Goal: Task Accomplishment & Management: Manage account settings

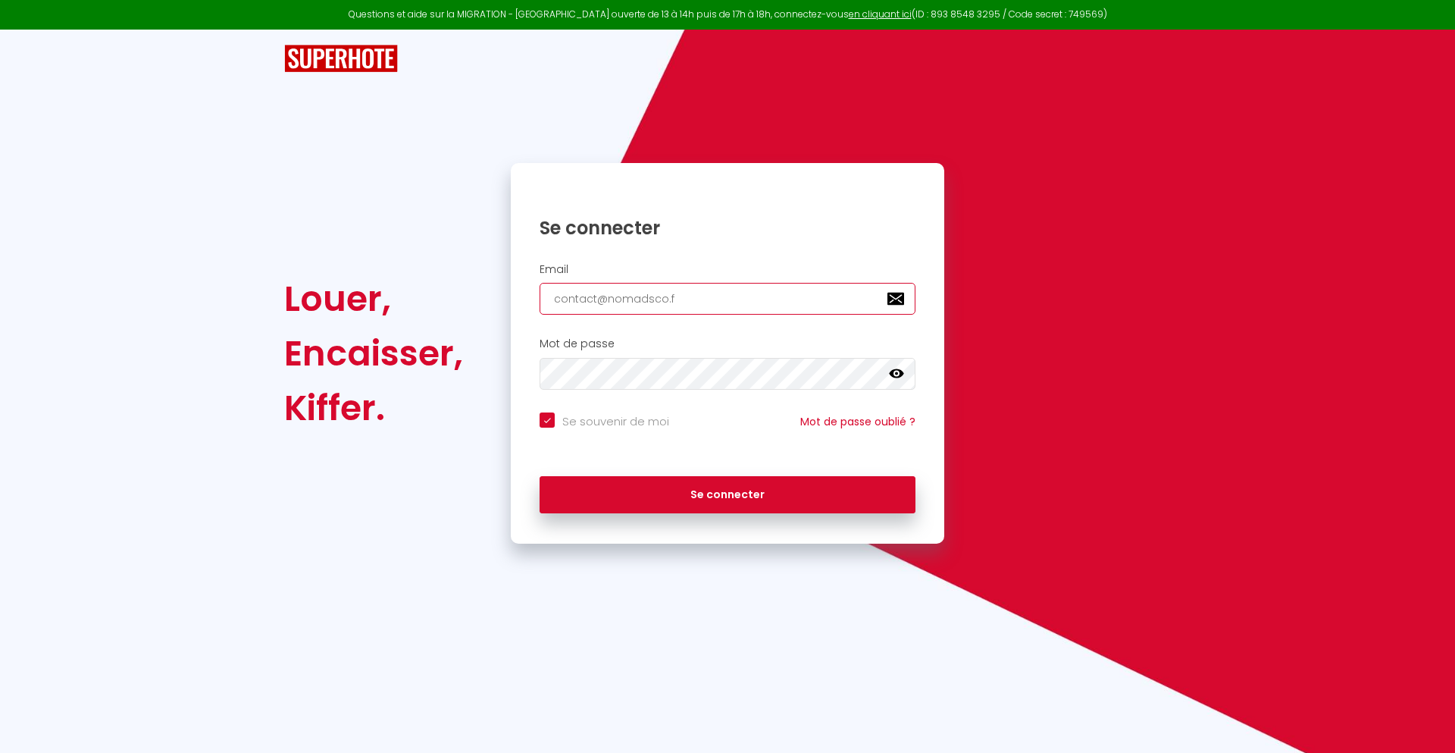
type input "[EMAIL_ADDRESS][DOMAIN_NAME]"
checkbox input "true"
type input "[EMAIL_ADDRESS][DOMAIN_NAME]"
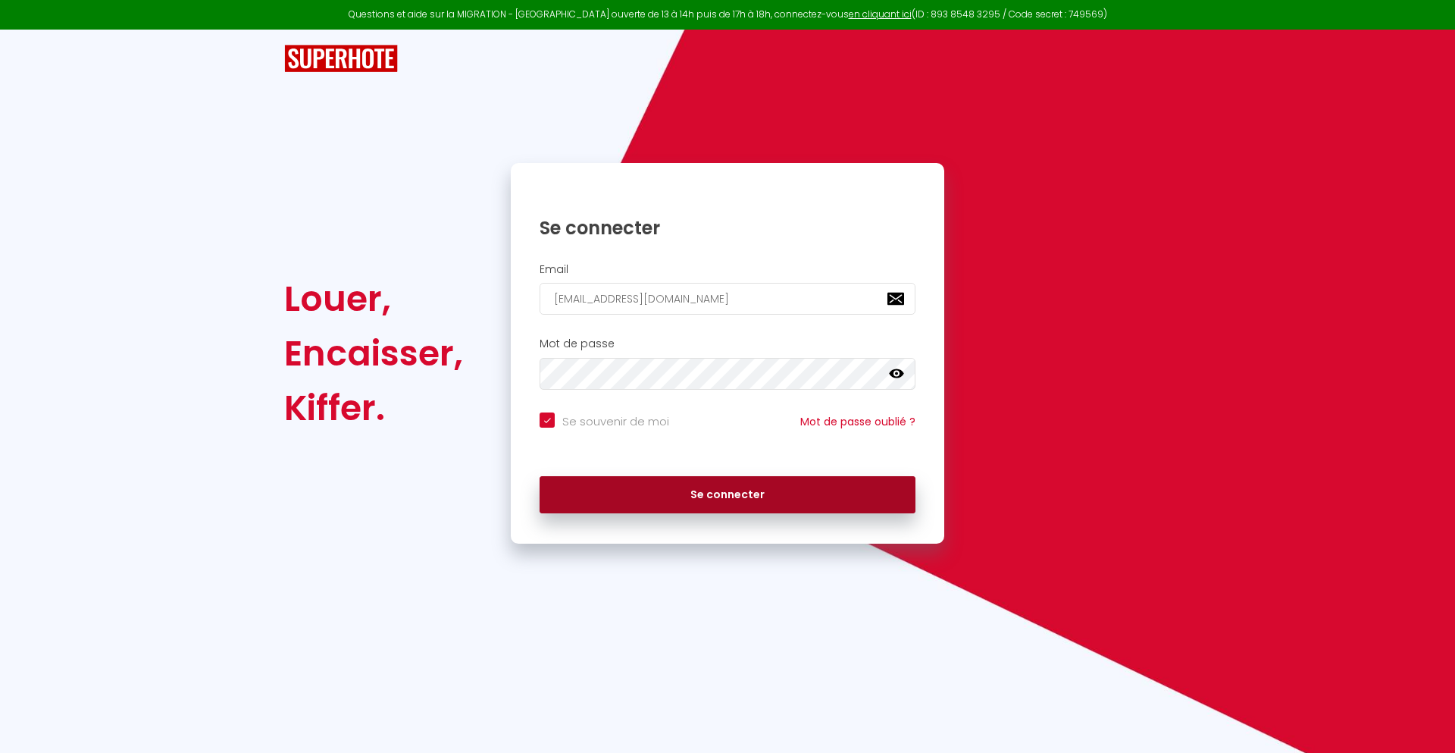
click at [728, 494] on button "Se connecter" at bounding box center [728, 495] width 376 height 38
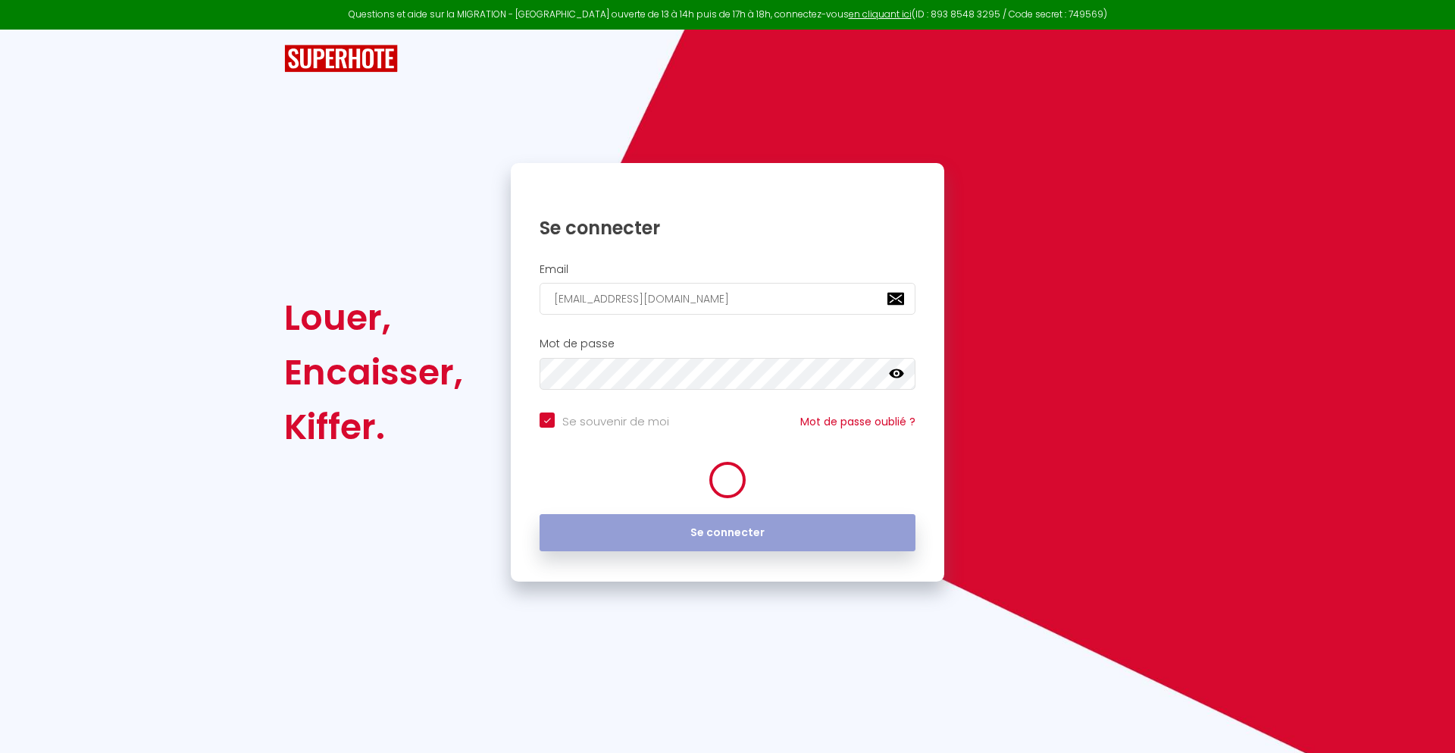
checkbox input "true"
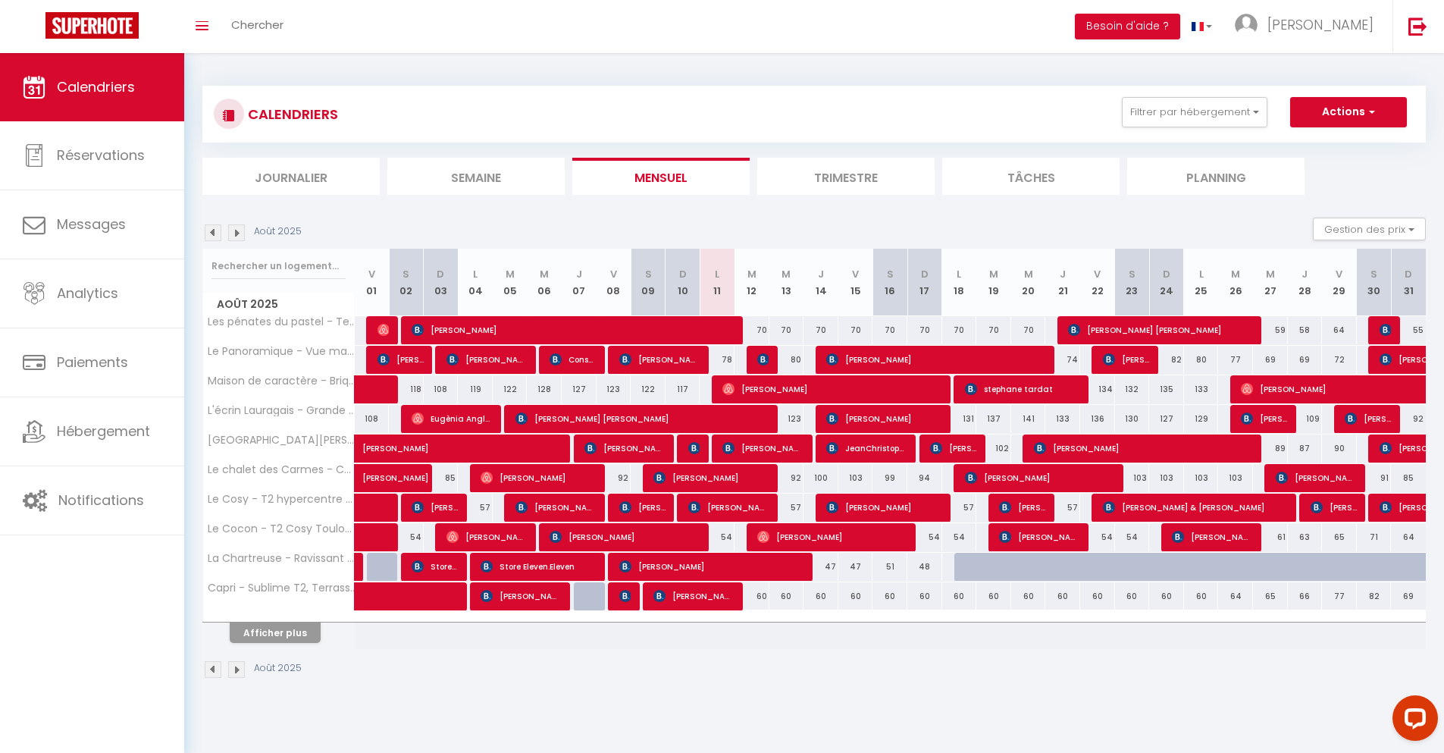
click at [291, 176] on li "Journalier" at bounding box center [290, 176] width 177 height 37
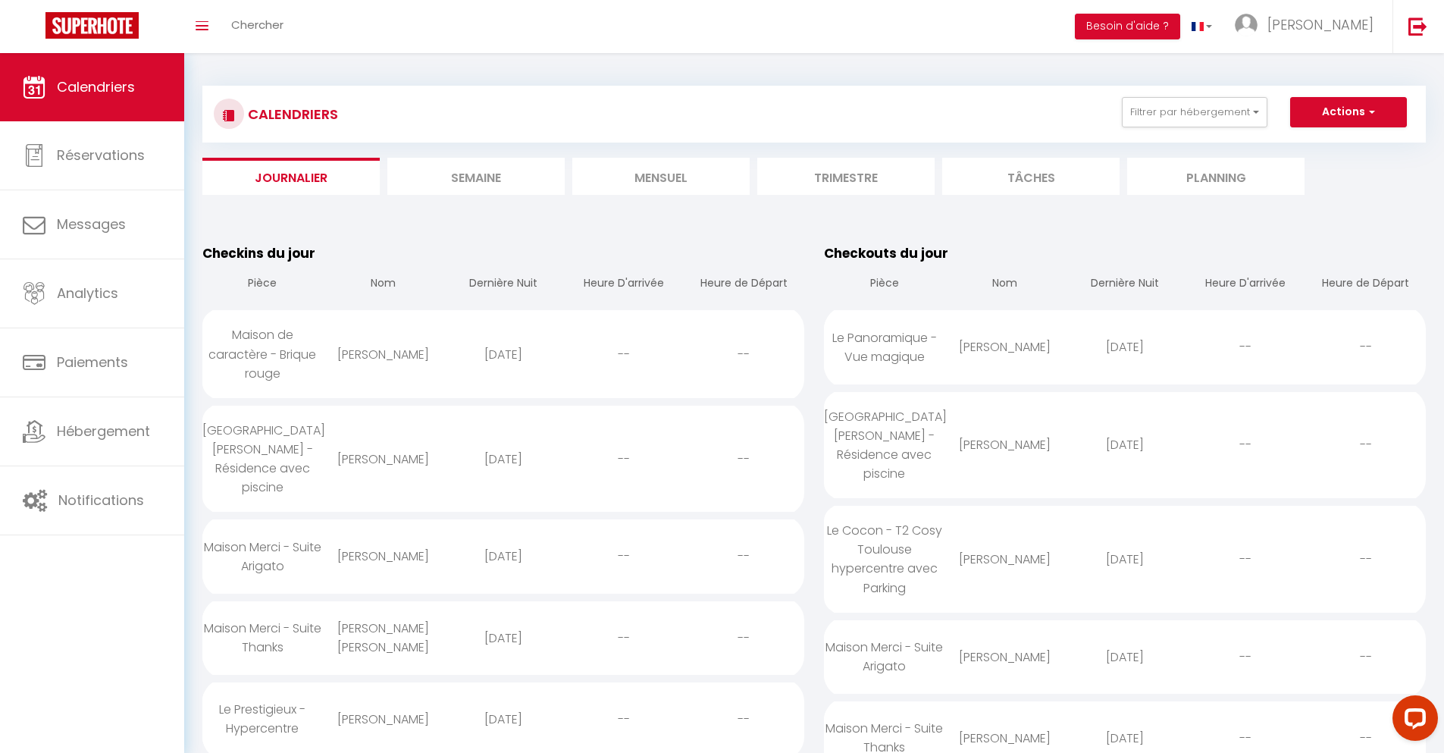
scroll to position [1066, 0]
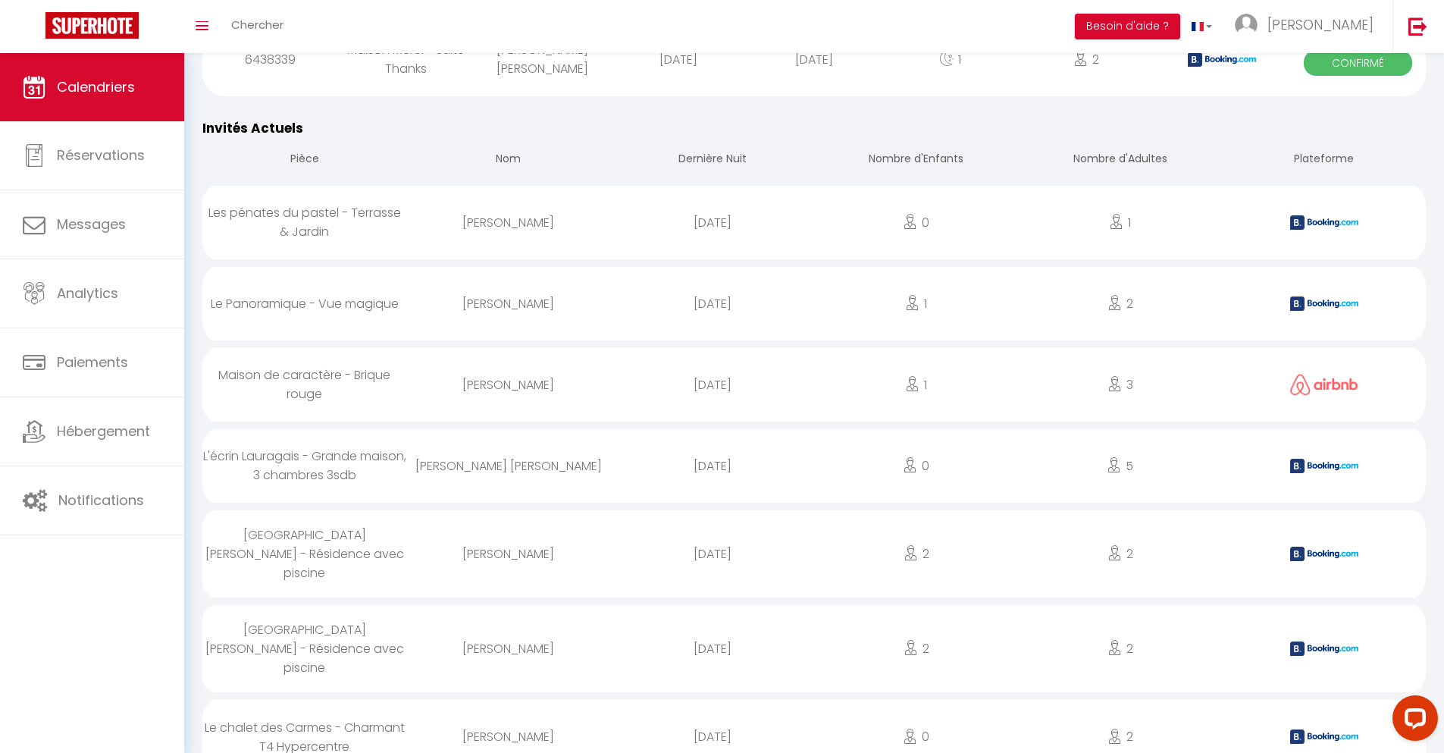
select select "0"
select select "1"
select select
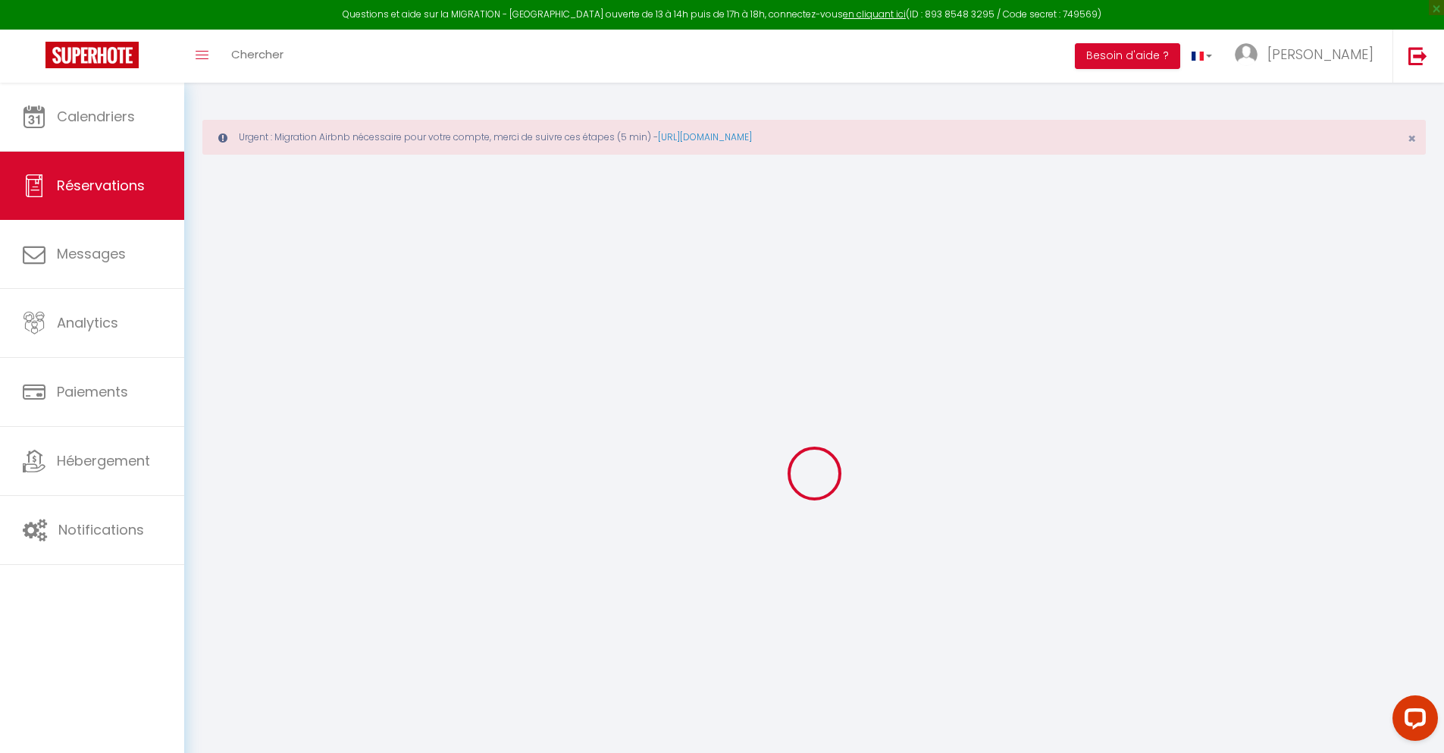
select select
checkbox input "false"
select select
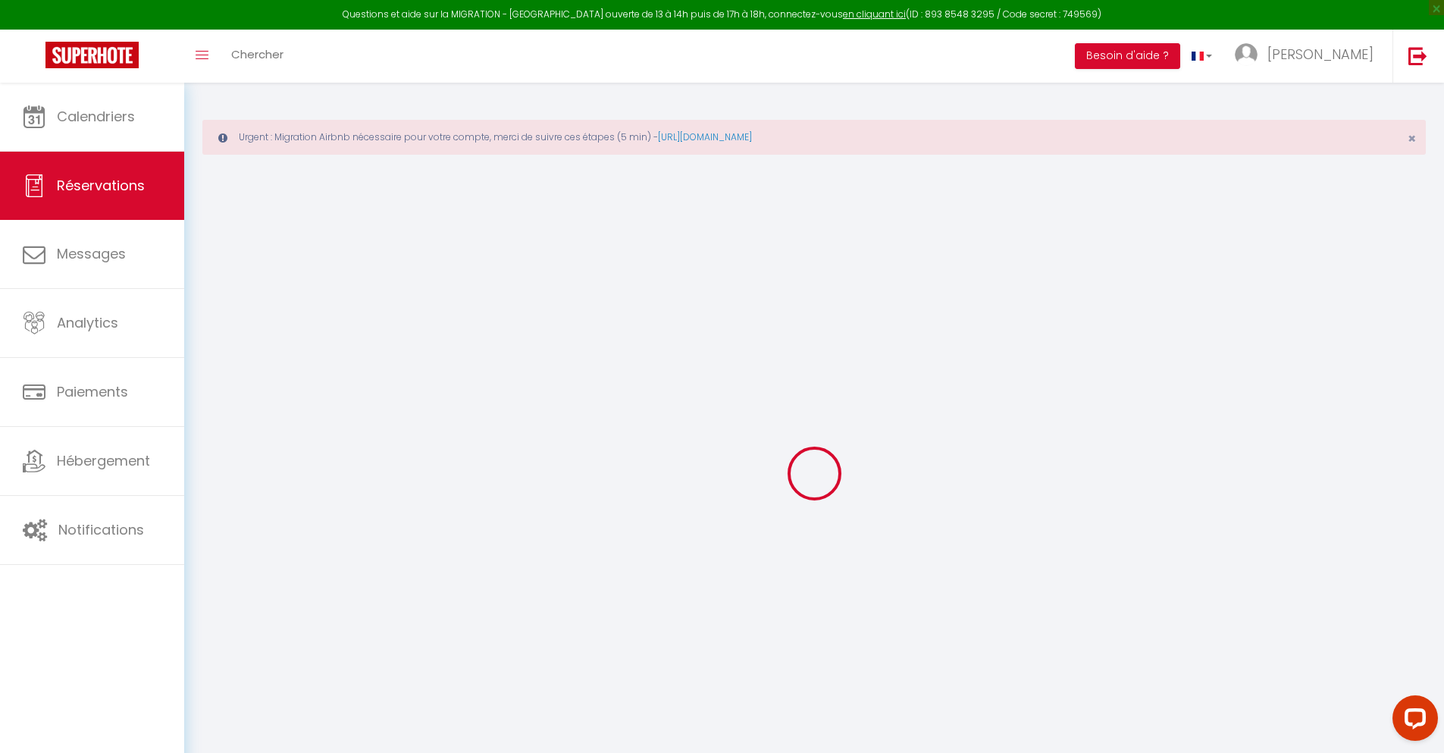
checkbox input "false"
type textarea "** THIS RESERVATION HAS BEEN PRE-PAID ** BOOKING NOTE : Payment charge is EUR 1…"
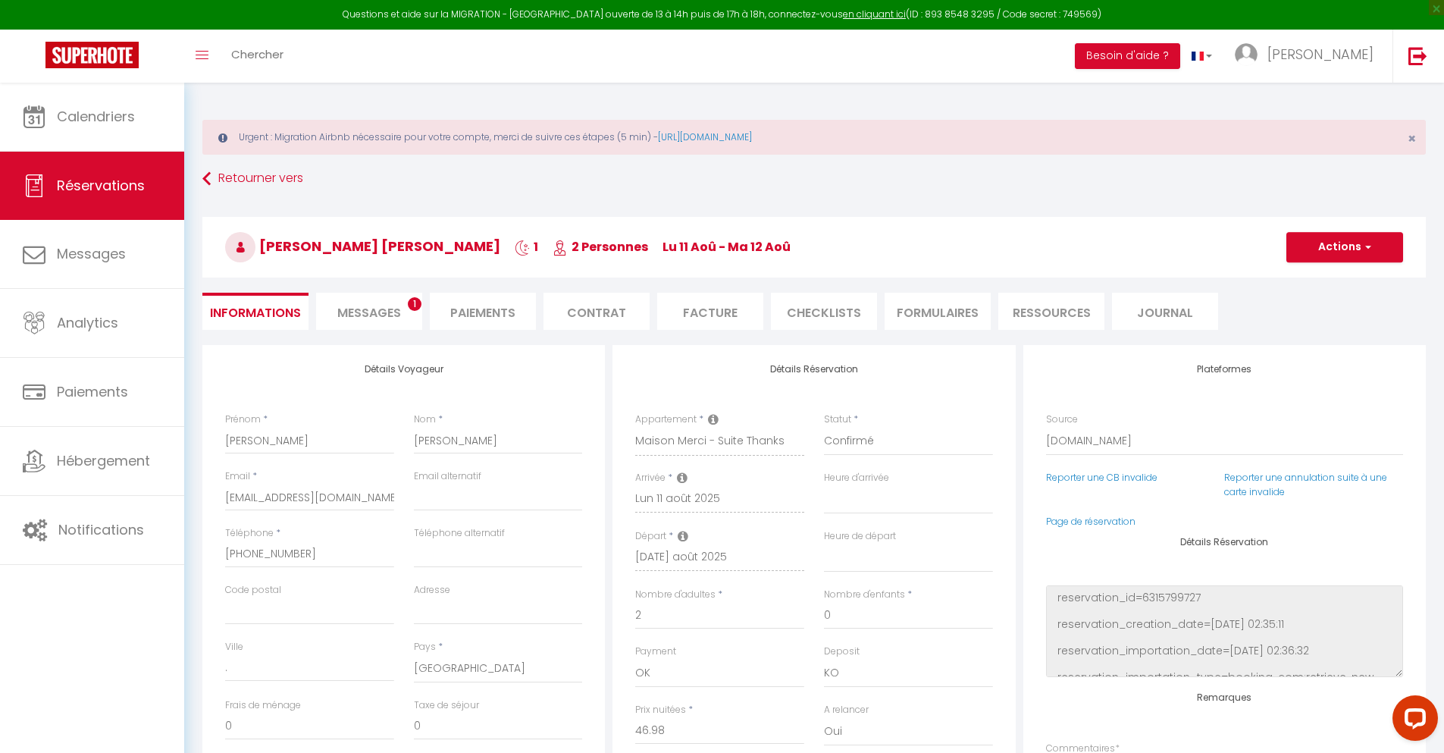
type input "30"
type input "3.08"
select select
checkbox input "false"
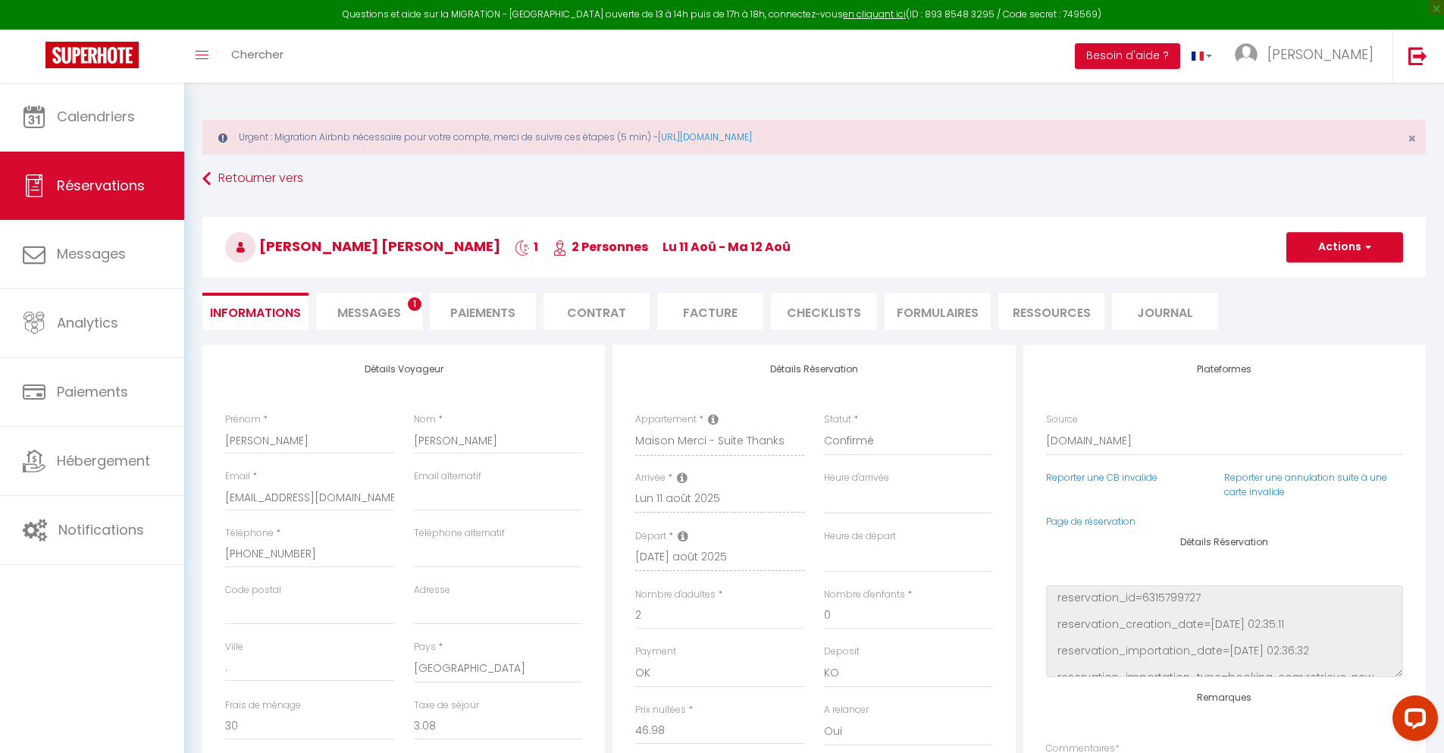
select select
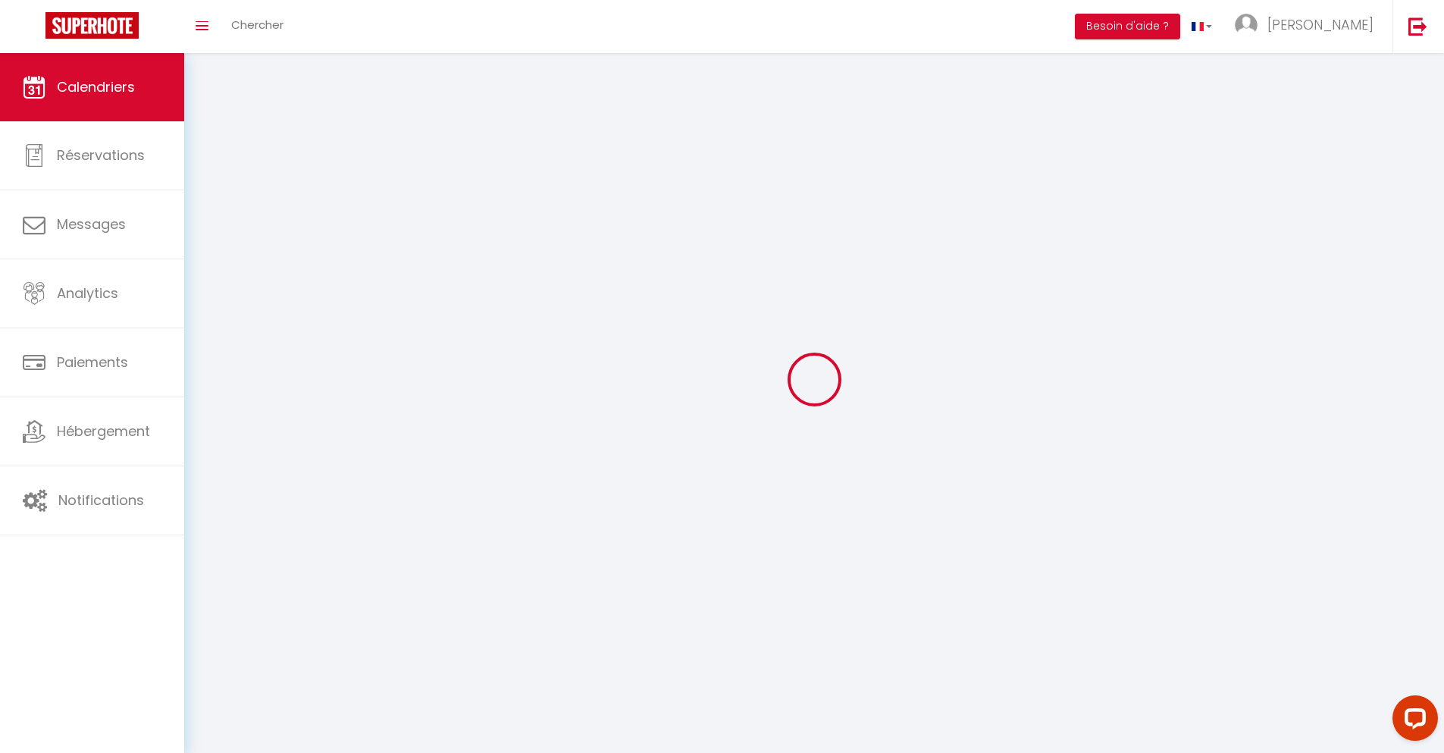
scroll to position [83, 0]
